Goal: Navigation & Orientation: Go to known website

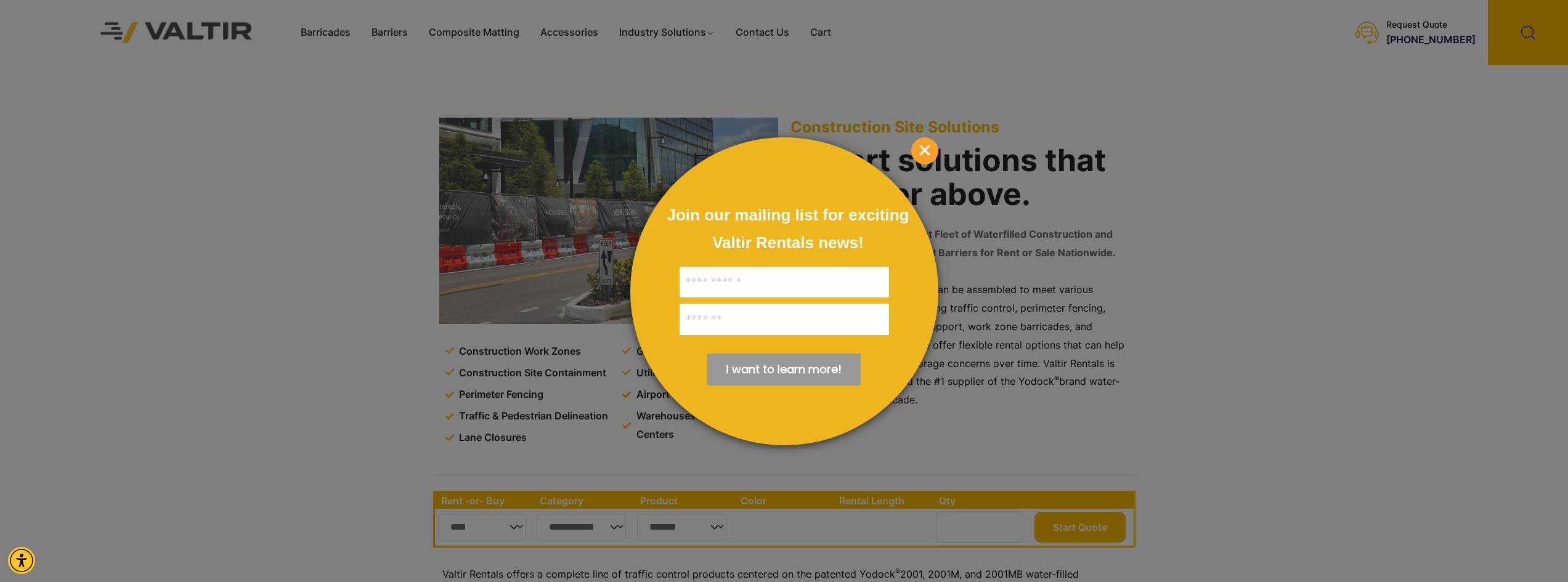
click at [162, 24] on div at bounding box center [784, 291] width 1568 height 582
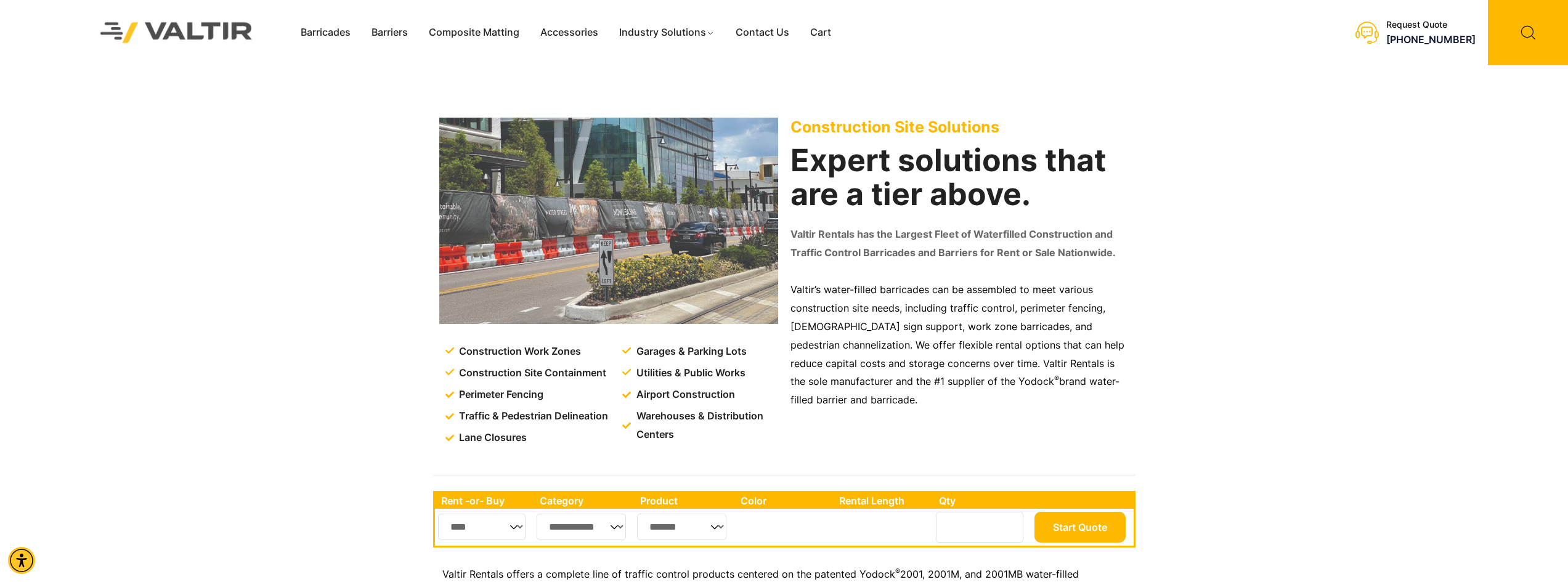
click at [175, 33] on img at bounding box center [176, 32] width 184 height 52
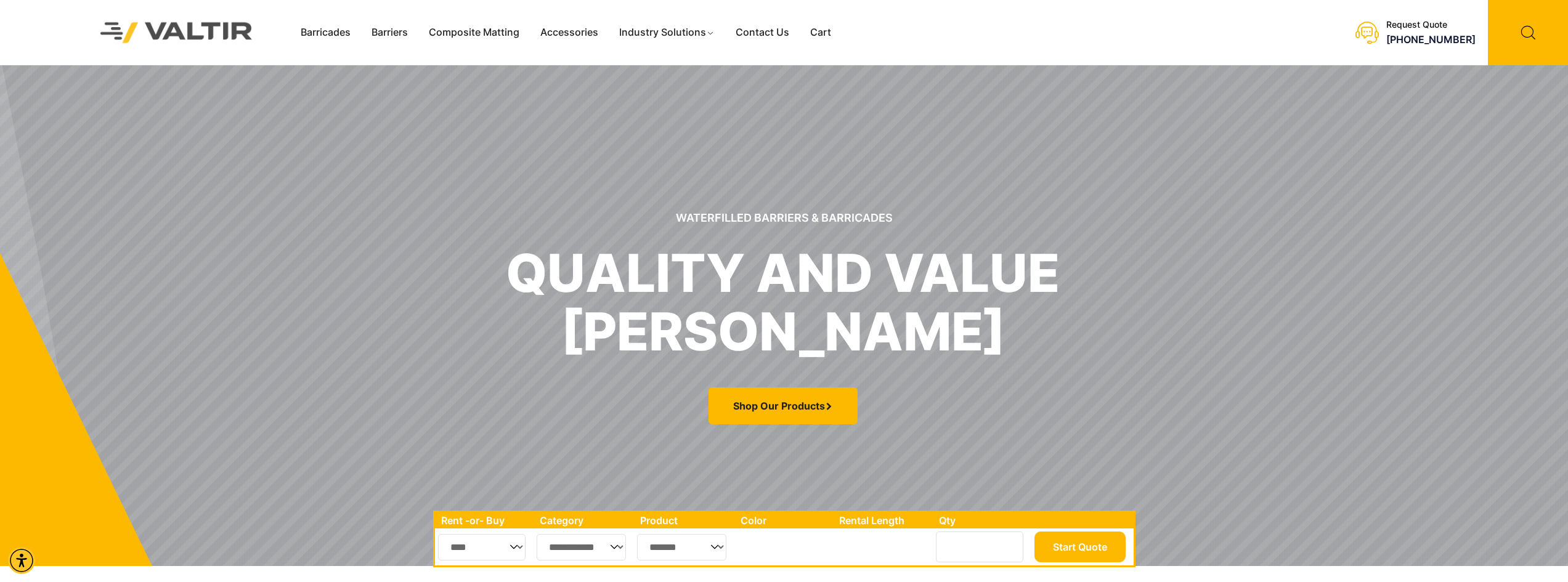
click at [197, 28] on img at bounding box center [176, 32] width 184 height 52
